Goal: Transaction & Acquisition: Purchase product/service

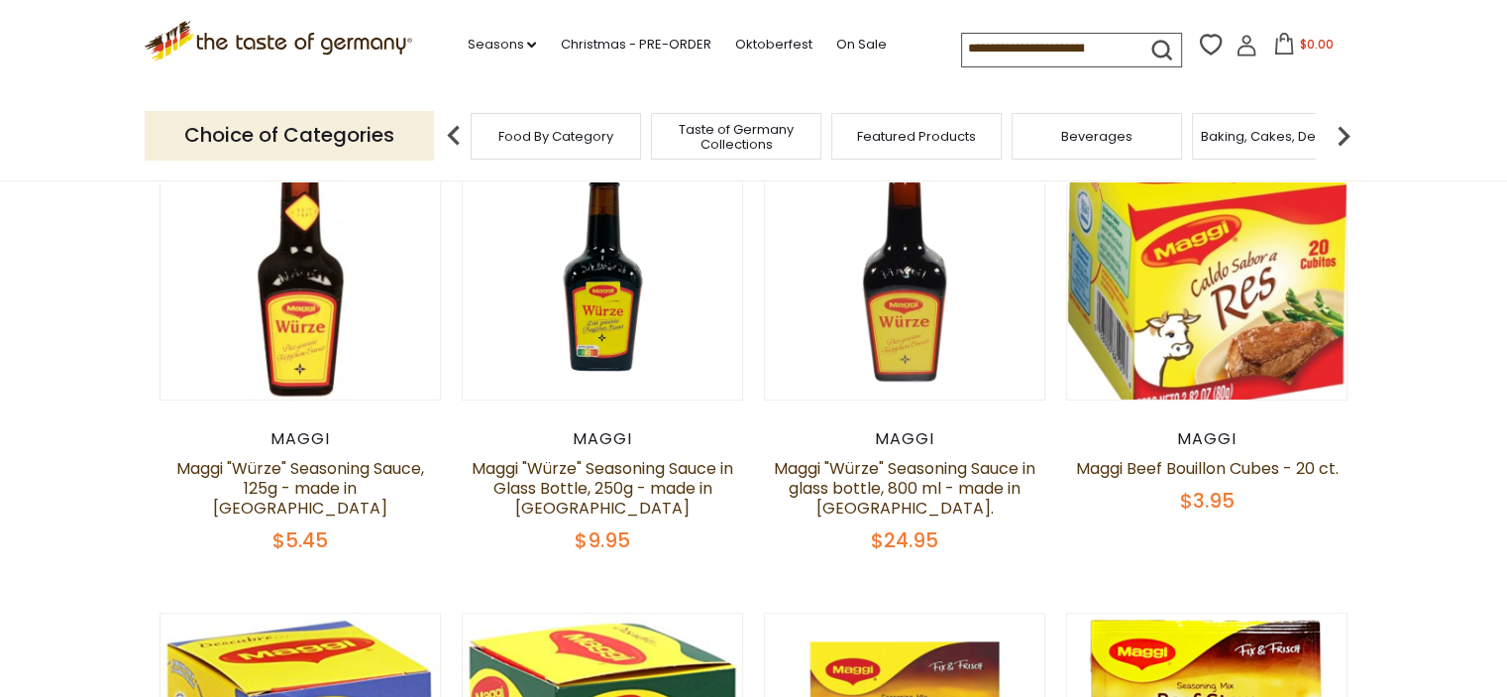
scroll to position [198, 0]
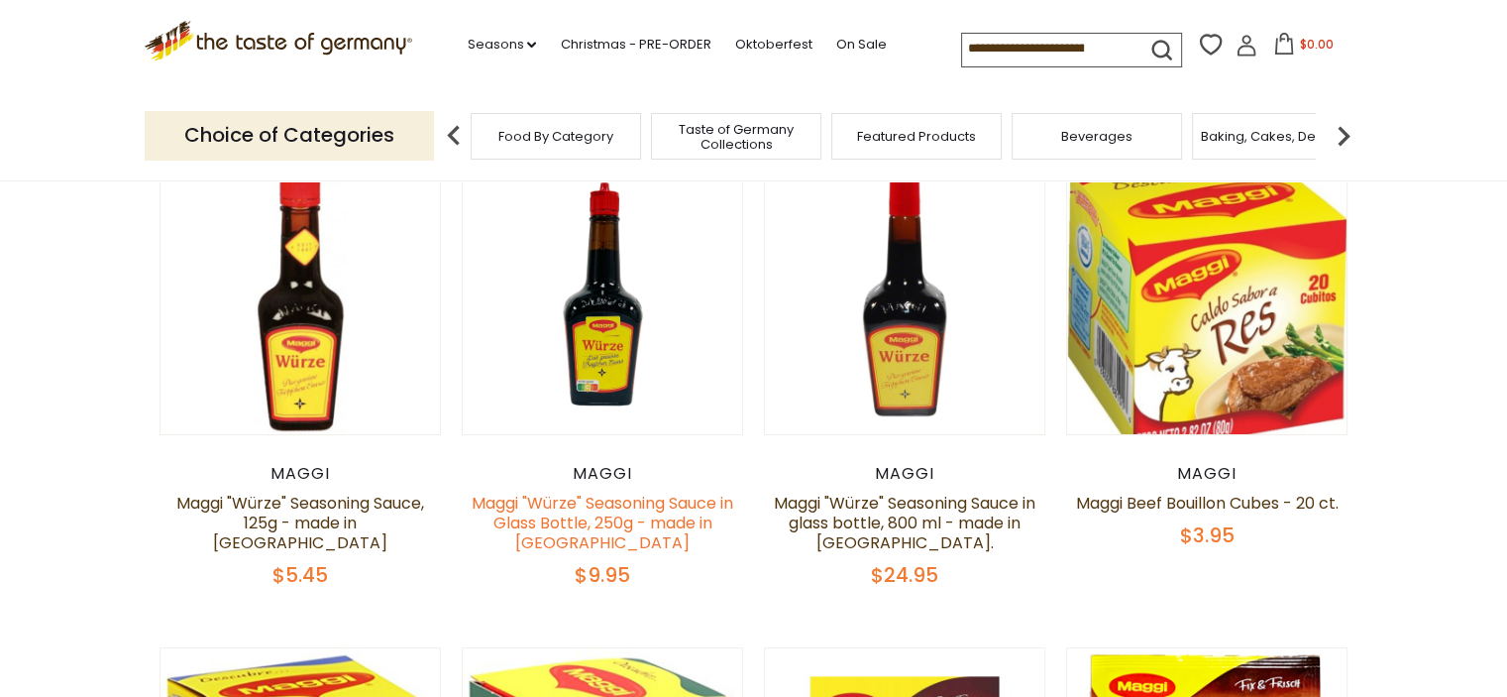
click at [613, 514] on link "Maggi "Würze" Seasoning Sauce in Glass Bottle, 250g - made in [GEOGRAPHIC_DATA]" at bounding box center [603, 523] width 262 height 62
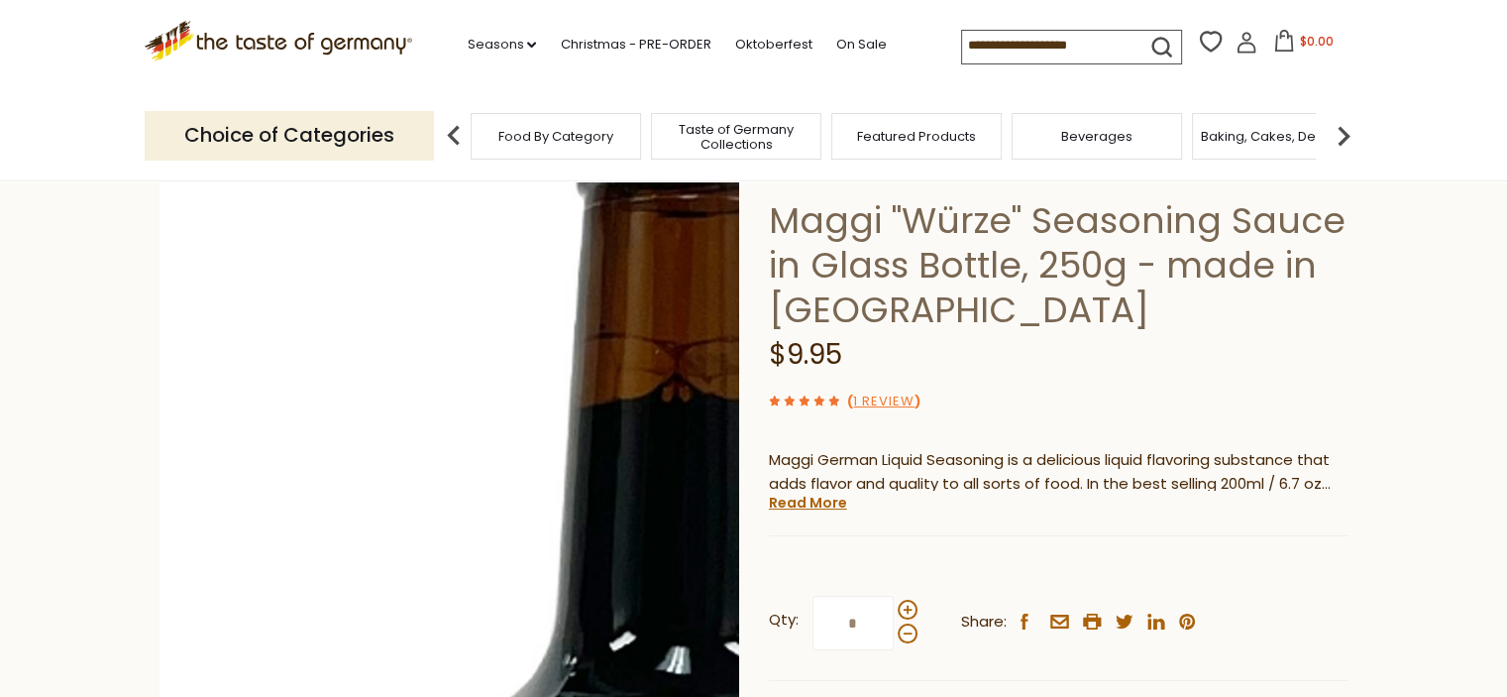
scroll to position [396, 0]
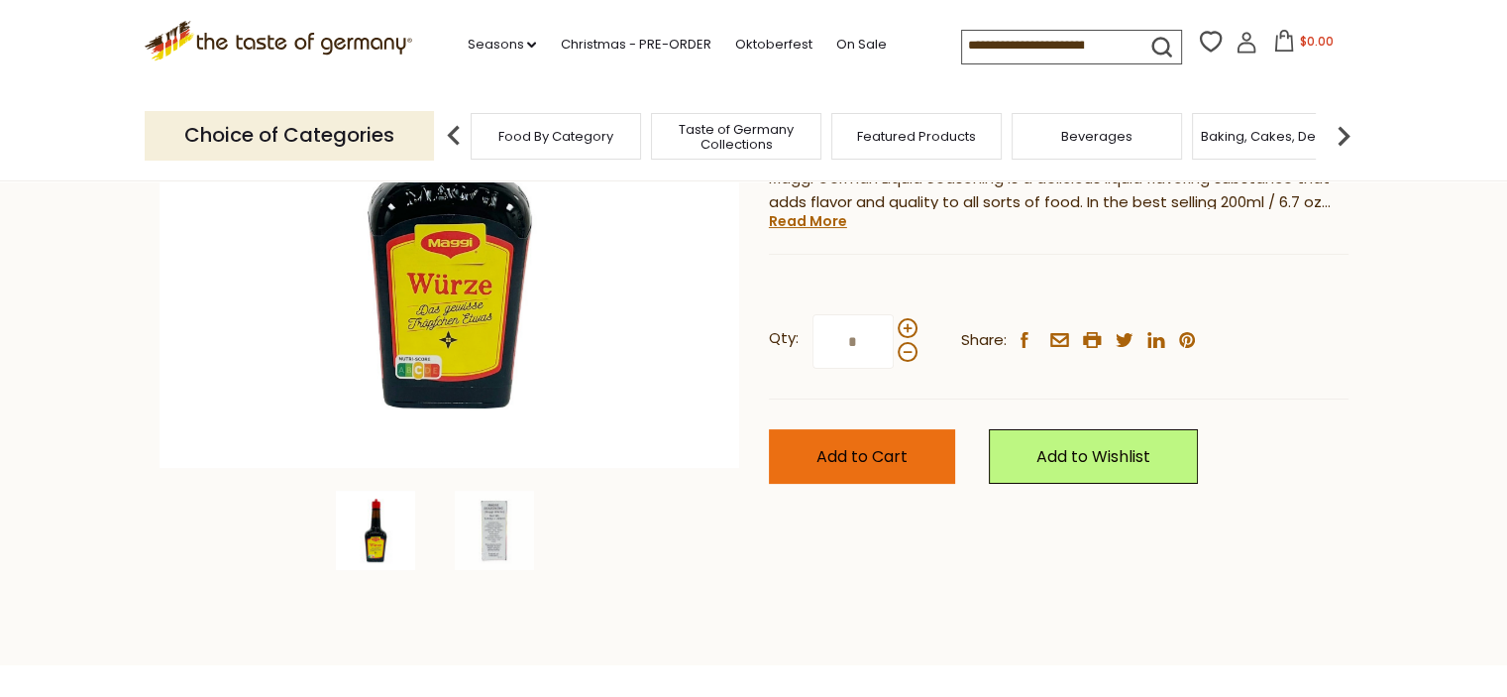
click at [858, 454] on span "Add to Cart" at bounding box center [862, 456] width 91 height 23
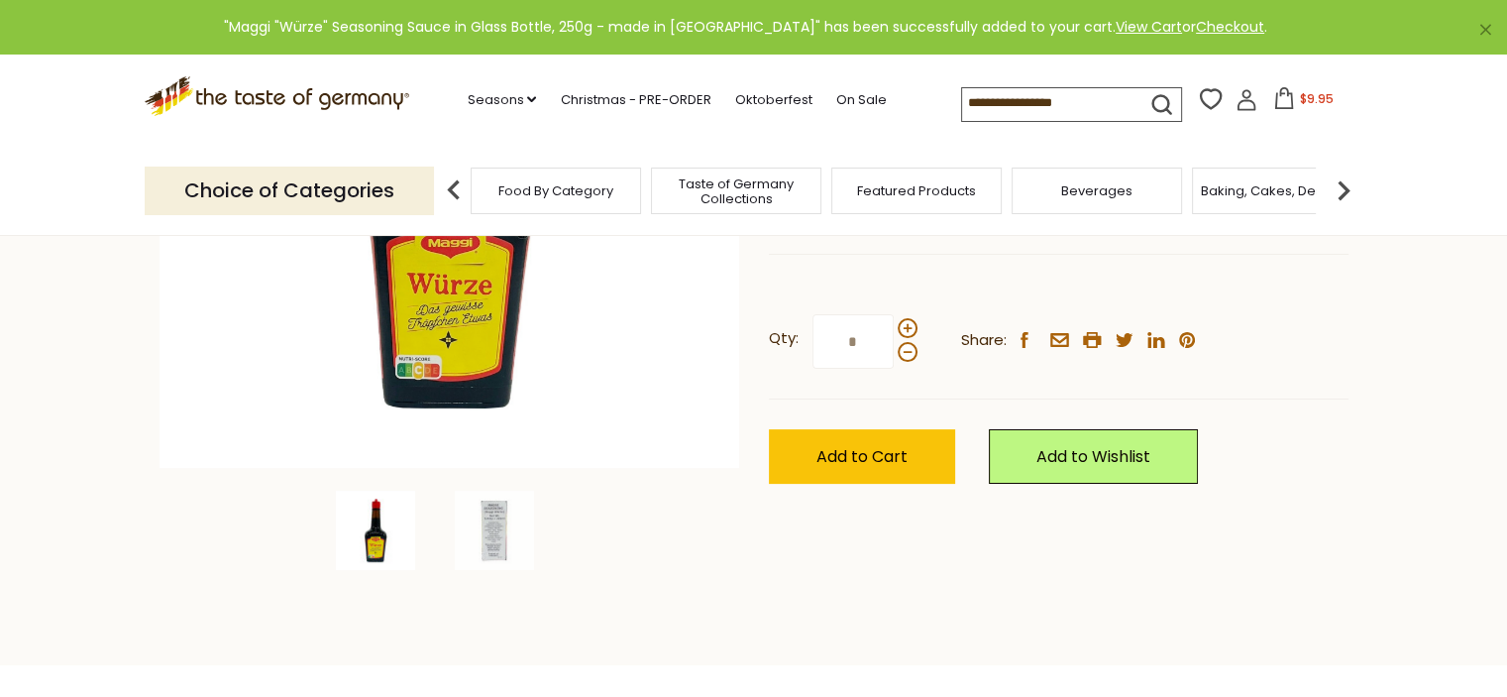
scroll to position [0, 0]
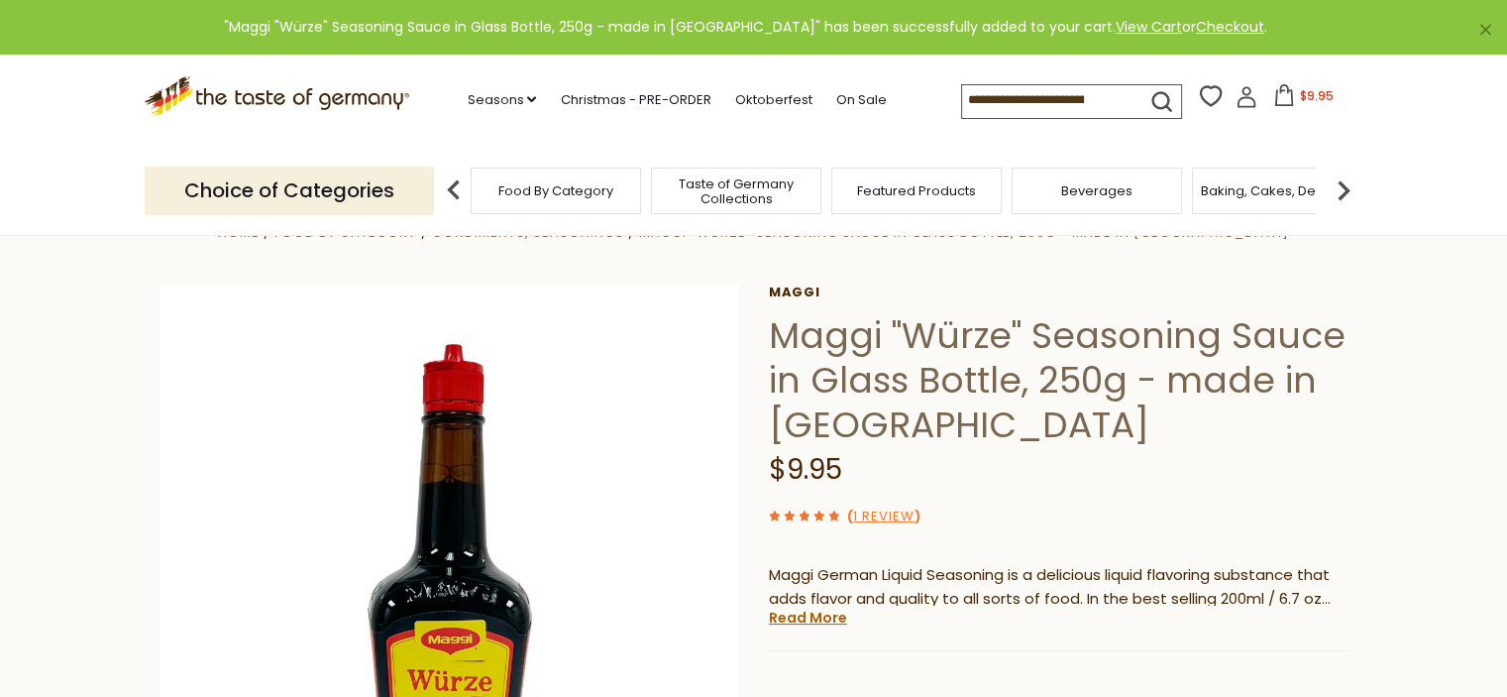
click at [1324, 102] on span "$9.95" at bounding box center [1316, 95] width 34 height 17
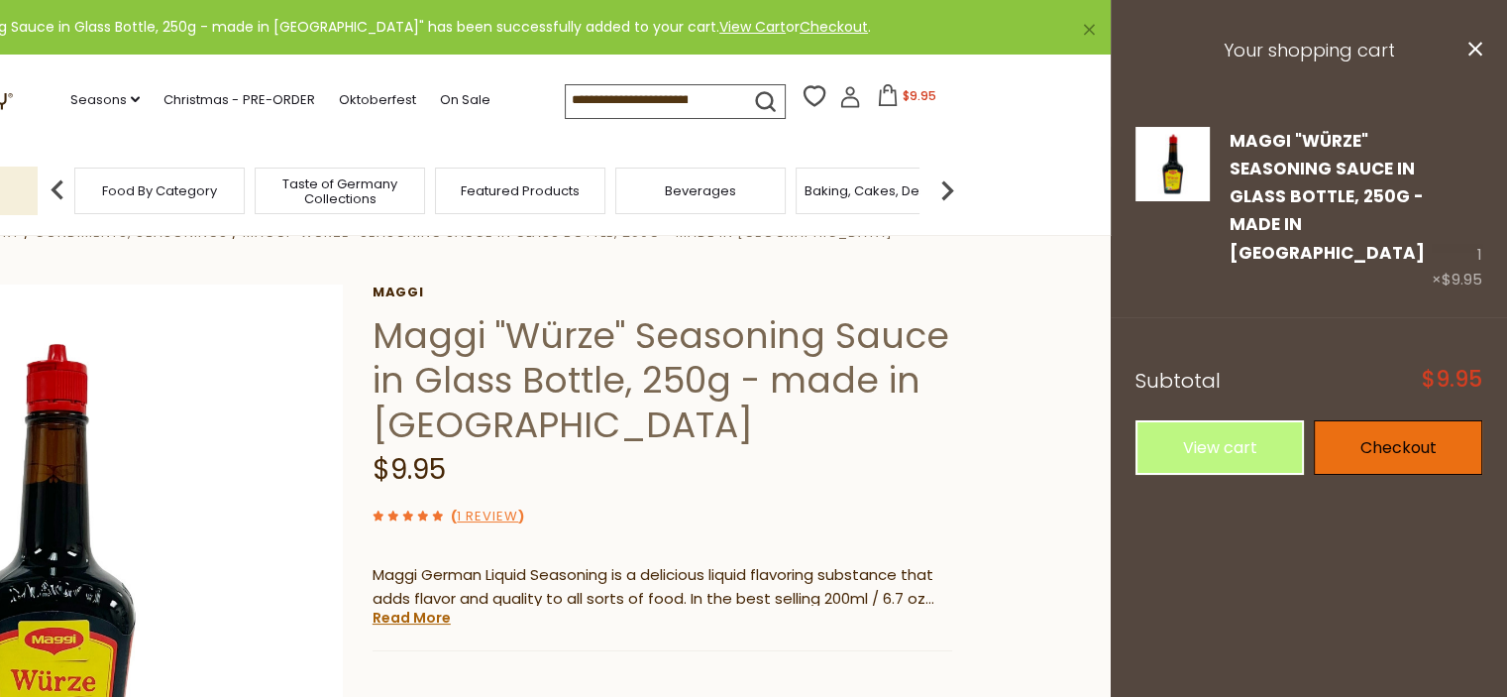
click at [1399, 422] on link "Checkout" at bounding box center [1398, 447] width 168 height 55
